Goal: Task Accomplishment & Management: Complete application form

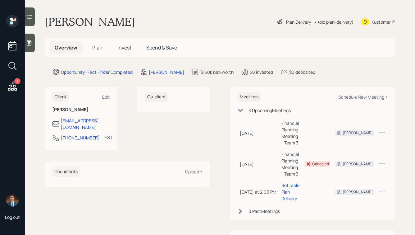
click at [113, 48] on h5 "Invest" at bounding box center [124, 47] width 24 height 13
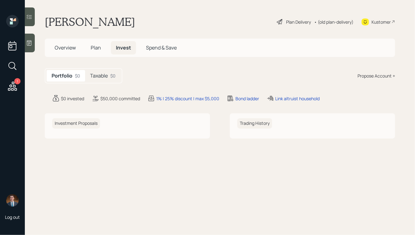
click at [102, 48] on h5 "Plan" at bounding box center [96, 47] width 20 height 13
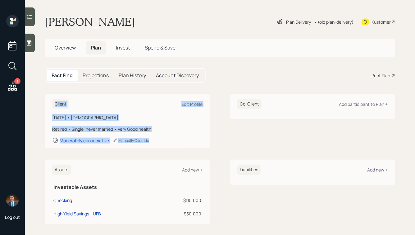
drag, startPoint x: 185, startPoint y: 144, endPoint x: 86, endPoint y: 89, distance: 113.8
click at [87, 89] on main "[PERSON_NAME] Plan Delivery • (old plan-delivery) Kustomer Overview Plan Invest…" at bounding box center [220, 117] width 390 height 235
click at [86, 89] on main "[PERSON_NAME] Plan Delivery • (old plan-delivery) Kustomer Overview Plan Invest…" at bounding box center [220, 117] width 390 height 235
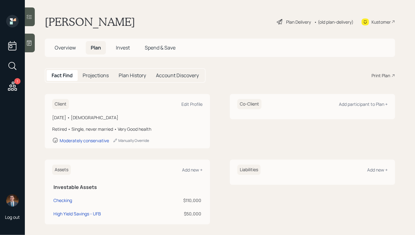
click at [289, 24] on div "Plan Delivery" at bounding box center [298, 22] width 25 height 7
click at [69, 47] on span "Overview" at bounding box center [65, 47] width 21 height 7
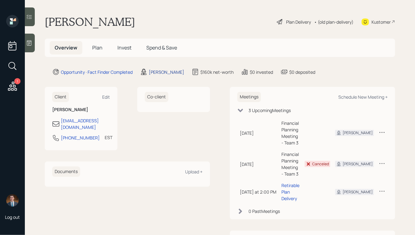
click at [165, 73] on div "[PERSON_NAME]" at bounding box center [166, 72] width 35 height 7
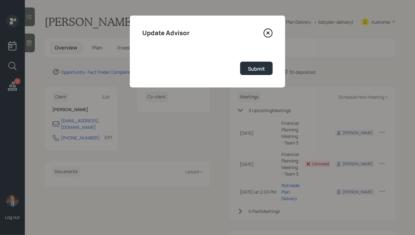
select select "59554aeb-d739-4552-90b9-0d27d70b4bf7"
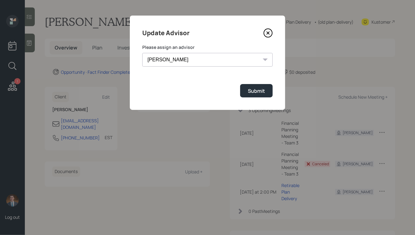
click at [193, 51] on div "Please assign an advisor [PERSON_NAME] [PERSON_NAME] [PERSON_NAME] [PERSON_NAME…" at bounding box center [207, 55] width 130 height 22
click at [191, 59] on select "[PERSON_NAME] [PERSON_NAME] [PERSON_NAME] [PERSON_NAME] End [PERSON_NAME] [PERS…" at bounding box center [207, 60] width 130 height 14
click at [142, 53] on select "[PERSON_NAME] [PERSON_NAME] [PERSON_NAME] [PERSON_NAME] End [PERSON_NAME] [PERS…" at bounding box center [207, 60] width 130 height 14
click at [252, 86] on button "Submit" at bounding box center [256, 90] width 33 height 13
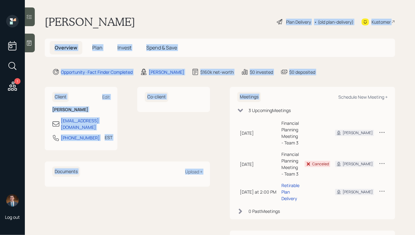
drag, startPoint x: 331, startPoint y: 76, endPoint x: 217, endPoint y: 12, distance: 130.2
click at [218, 12] on main "[PERSON_NAME] Plan Delivery • (old plan-delivery) Kustomer Overview Plan Invest…" at bounding box center [220, 117] width 390 height 235
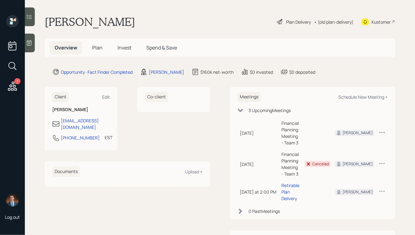
click at [217, 12] on main "[PERSON_NAME] Plan Delivery • (old plan-delivery) Kustomer Overview Plan Invest…" at bounding box center [220, 117] width 390 height 235
click at [292, 21] on div "Plan Delivery" at bounding box center [298, 22] width 25 height 7
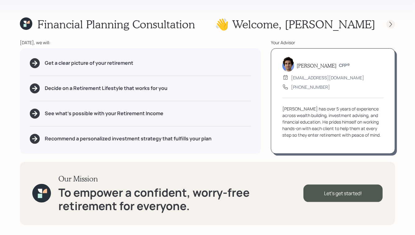
click at [391, 24] on icon at bounding box center [391, 23] width 2 height 5
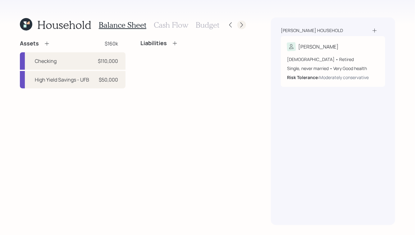
click at [242, 26] on icon at bounding box center [241, 24] width 2 height 5
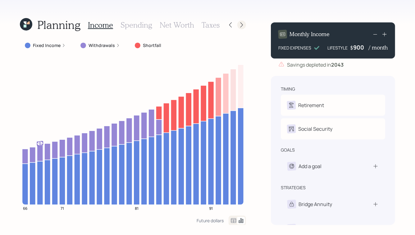
click at [242, 25] on icon at bounding box center [242, 25] width 6 height 6
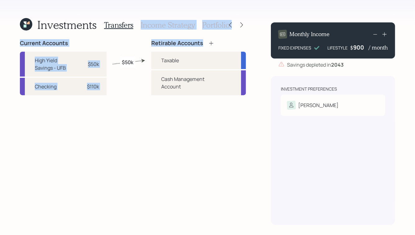
drag, startPoint x: 246, startPoint y: 46, endPoint x: 154, endPoint y: -2, distance: 103.2
click at [154, 0] on html "Investments Transfers Income Strategy Portfolio Current Accounts High Yield Sav…" at bounding box center [207, 117] width 415 height 235
click at [146, 13] on div "Investments Transfers Income Strategy Portfolio Current Accounts High Yield Sav…" at bounding box center [207, 117] width 415 height 235
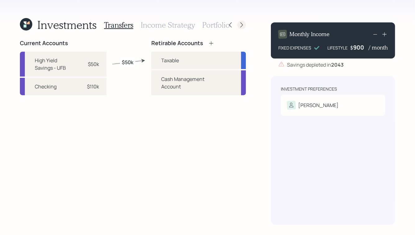
click at [240, 24] on icon at bounding box center [242, 25] width 6 height 6
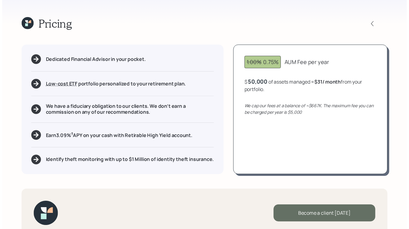
scroll to position [14, 0]
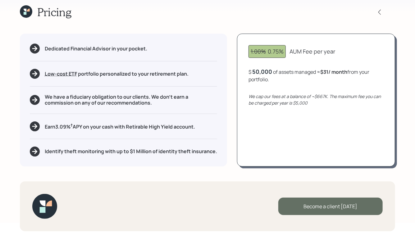
click at [323, 205] on div "Become a client [DATE]" at bounding box center [330, 205] width 104 height 17
click at [331, 209] on div "Go to Altruist" at bounding box center [330, 205] width 104 height 17
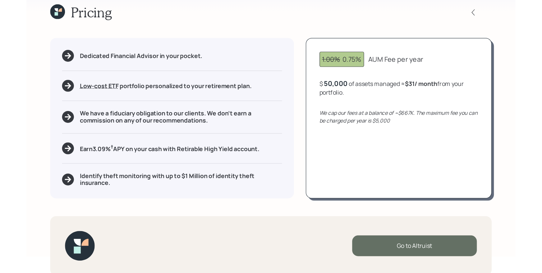
scroll to position [0, 0]
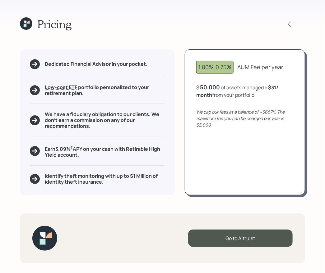
click at [24, 24] on icon at bounding box center [25, 25] width 3 height 3
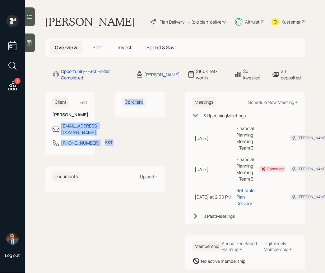
drag, startPoint x: 131, startPoint y: 137, endPoint x: 60, endPoint y: 131, distance: 71.1
click at [60, 131] on div "Client Edit [PERSON_NAME] [EMAIL_ADDRESS][DOMAIN_NAME] [PHONE_NUMBER] EST Curre…" at bounding box center [105, 123] width 120 height 63
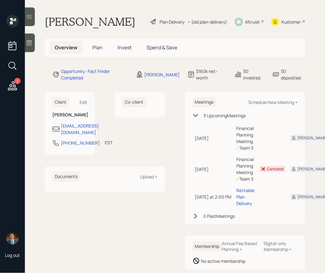
click at [68, 118] on h6 "[PERSON_NAME]" at bounding box center [69, 114] width 35 height 5
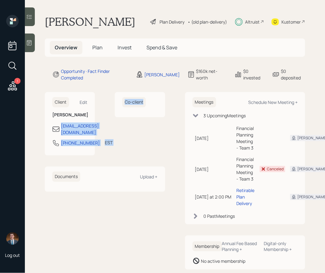
drag, startPoint x: 61, startPoint y: 128, endPoint x: 119, endPoint y: 127, distance: 58.7
click at [119, 127] on div "Client Edit [PERSON_NAME] [EMAIL_ADDRESS][DOMAIN_NAME] [PHONE_NUMBER] EST Curre…" at bounding box center [105, 123] width 120 height 63
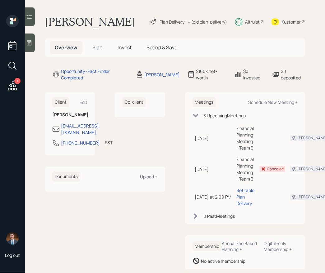
click at [96, 115] on div "Client Edit [PERSON_NAME] [EMAIL_ADDRESS][DOMAIN_NAME] [PHONE_NUMBER] EST Curre…" at bounding box center [105, 123] width 120 height 63
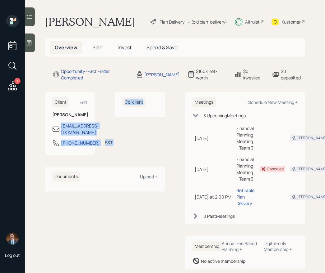
drag, startPoint x: 129, startPoint y: 132, endPoint x: 62, endPoint y: 132, distance: 67.4
click at [62, 133] on div "Client Edit [PERSON_NAME] [EMAIL_ADDRESS][DOMAIN_NAME] [PHONE_NUMBER] EST Curre…" at bounding box center [105, 123] width 120 height 63
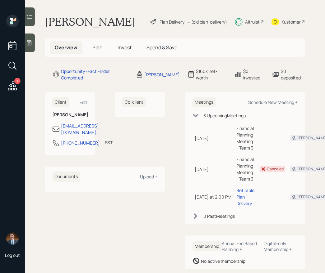
click at [79, 118] on h6 "[PERSON_NAME]" at bounding box center [69, 114] width 35 height 5
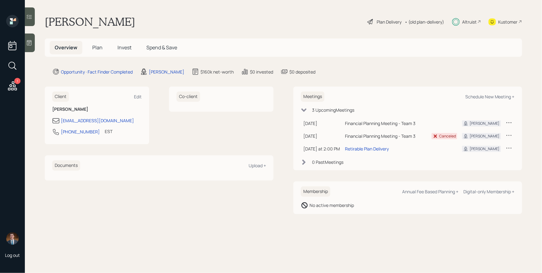
drag, startPoint x: 135, startPoint y: 121, endPoint x: 60, endPoint y: 121, distance: 74.6
click at [60, 121] on div "[EMAIL_ADDRESS][DOMAIN_NAME]" at bounding box center [96, 120] width 89 height 7
copy div "[EMAIL_ADDRESS][DOMAIN_NAME]"
drag, startPoint x: 89, startPoint y: 132, endPoint x: 56, endPoint y: 132, distance: 33.2
click at [56, 132] on div "[PHONE_NUMBER] EST Currently 3:08 PM" at bounding box center [96, 133] width 89 height 11
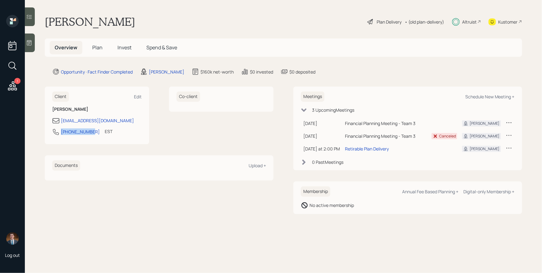
copy div "[PHONE_NUMBER]"
click at [100, 45] on span "Plan" at bounding box center [97, 47] width 10 height 7
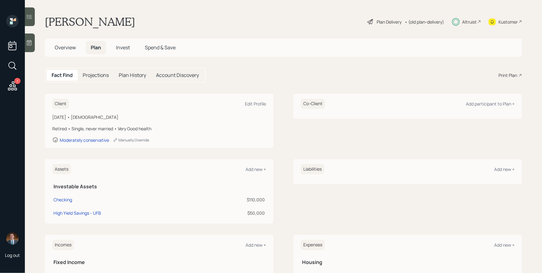
click at [91, 76] on h5 "Projections" at bounding box center [96, 75] width 26 height 6
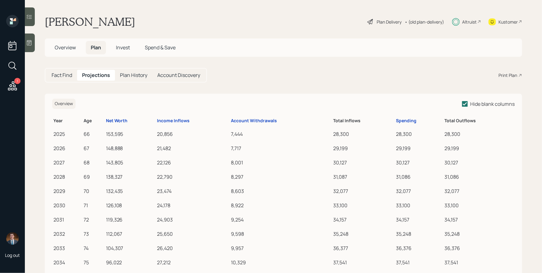
click at [63, 70] on div "Fact Find Projections Plan History Account Discovery" at bounding box center [126, 75] width 162 height 15
click at [62, 79] on div "Fact Find" at bounding box center [62, 75] width 30 height 11
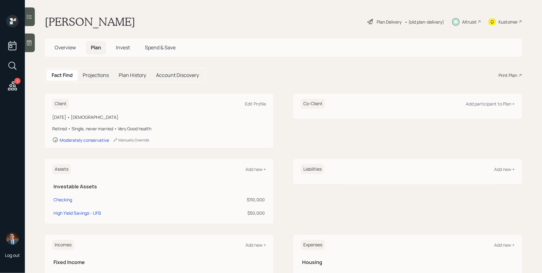
click at [107, 26] on h1 "[PERSON_NAME]" at bounding box center [90, 22] width 90 height 14
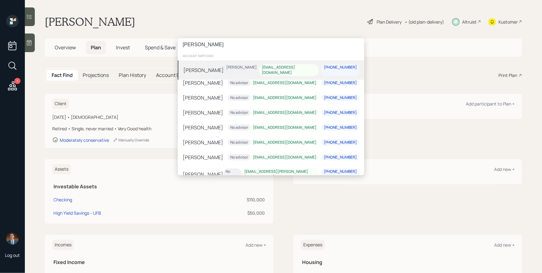
type input "[PERSON_NAME]"
click at [209, 70] on div "[PERSON_NAME]" at bounding box center [203, 69] width 40 height 7
